Goal: Task Accomplishment & Management: Manage account settings

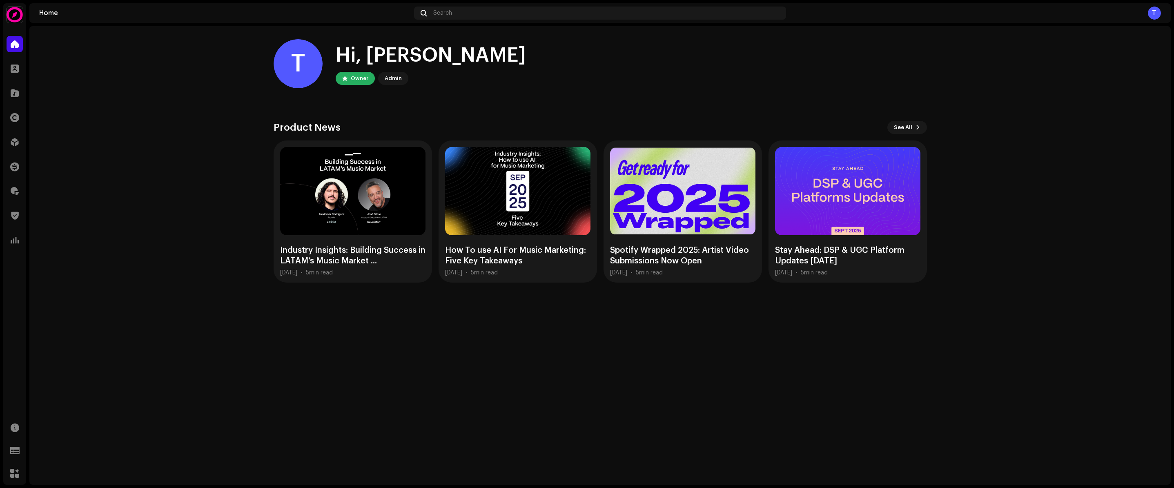
click at [3, 17] on navigation-account-switch "TrueNorth" at bounding box center [14, 14] width 23 height 23
click at [9, 16] on img at bounding box center [15, 15] width 16 height 16
click at [100, 18] on span at bounding box center [102, 18] width 5 height 7
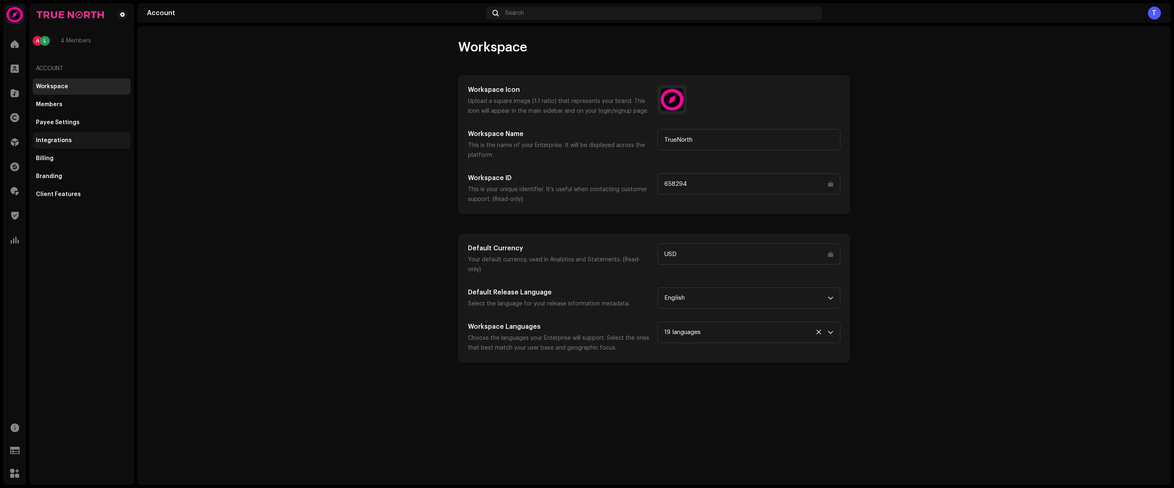
click at [66, 138] on div "Integrations" at bounding box center [54, 140] width 36 height 7
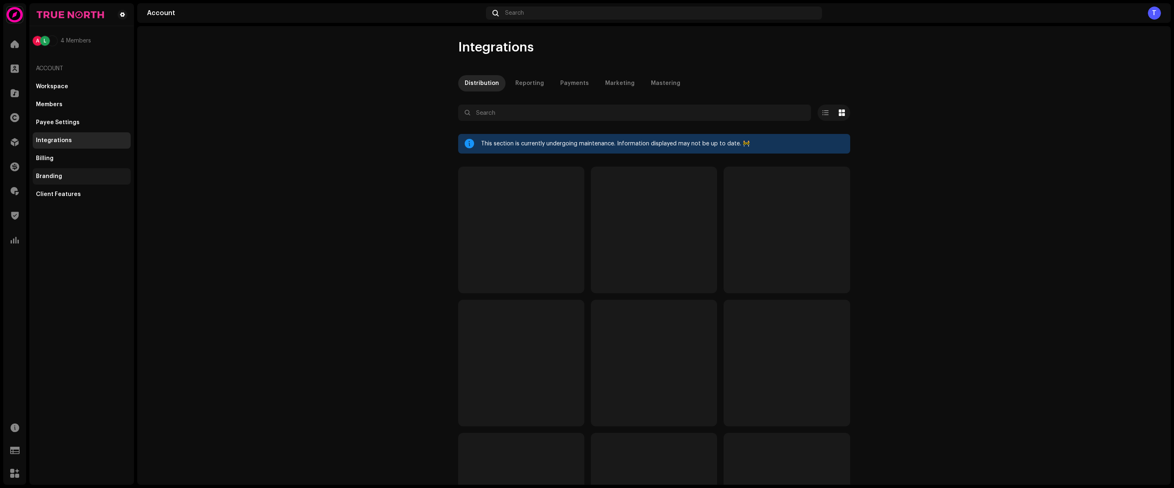
click at [64, 174] on div "Branding" at bounding box center [81, 176] width 91 height 7
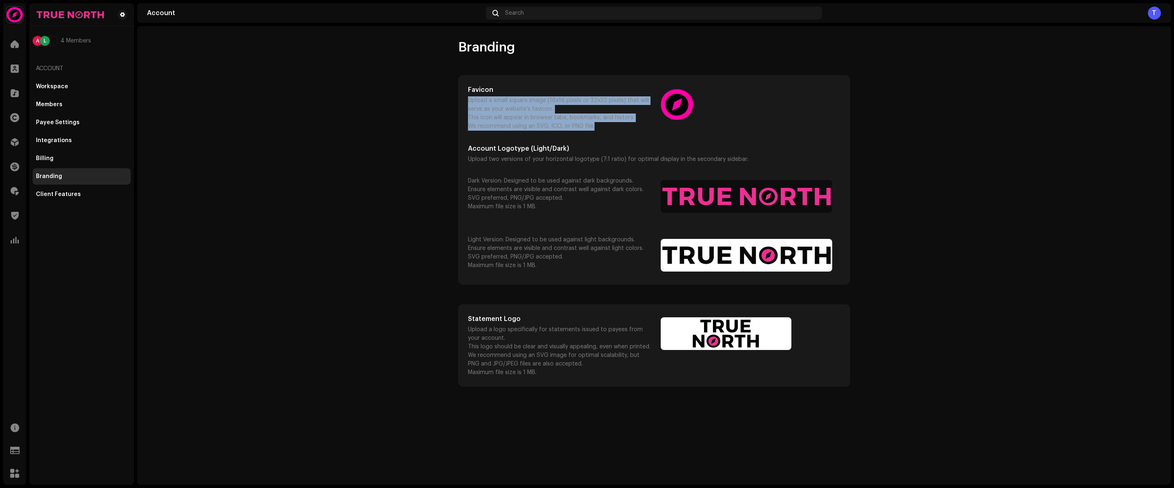
drag, startPoint x: 599, startPoint y: 125, endPoint x: 460, endPoint y: 101, distance: 141.2
click at [460, 101] on div "Favicon Upload a small square image (16x16 pixels or 32x32 pixels) that will se…" at bounding box center [654, 180] width 391 height 209
click at [587, 128] on p "We recommend using an SVG, ICO, or PNG file." at bounding box center [559, 126] width 183 height 9
